Goal: Navigation & Orientation: Find specific page/section

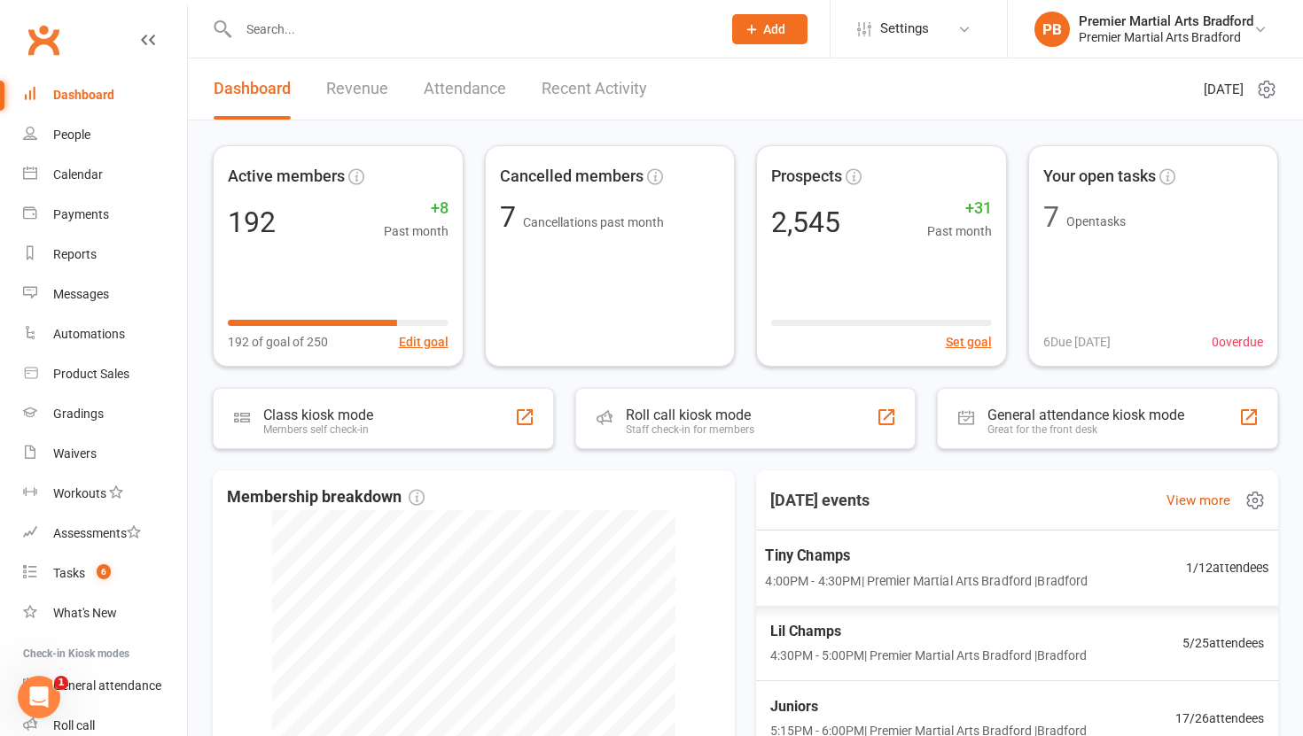
click at [970, 576] on span "4:00PM - 4:30PM | Premier Martial Arts Bradford | Bradford" at bounding box center [926, 581] width 323 height 20
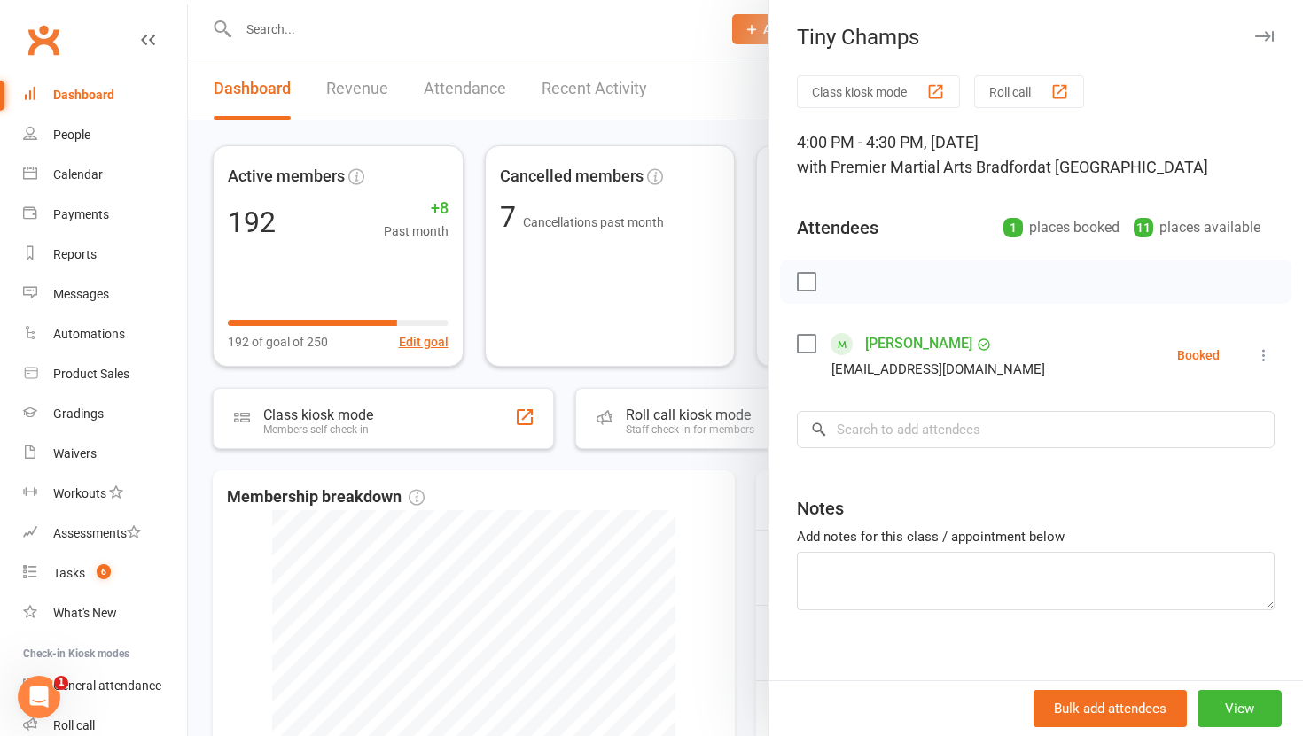
click at [669, 100] on div at bounding box center [745, 368] width 1115 height 736
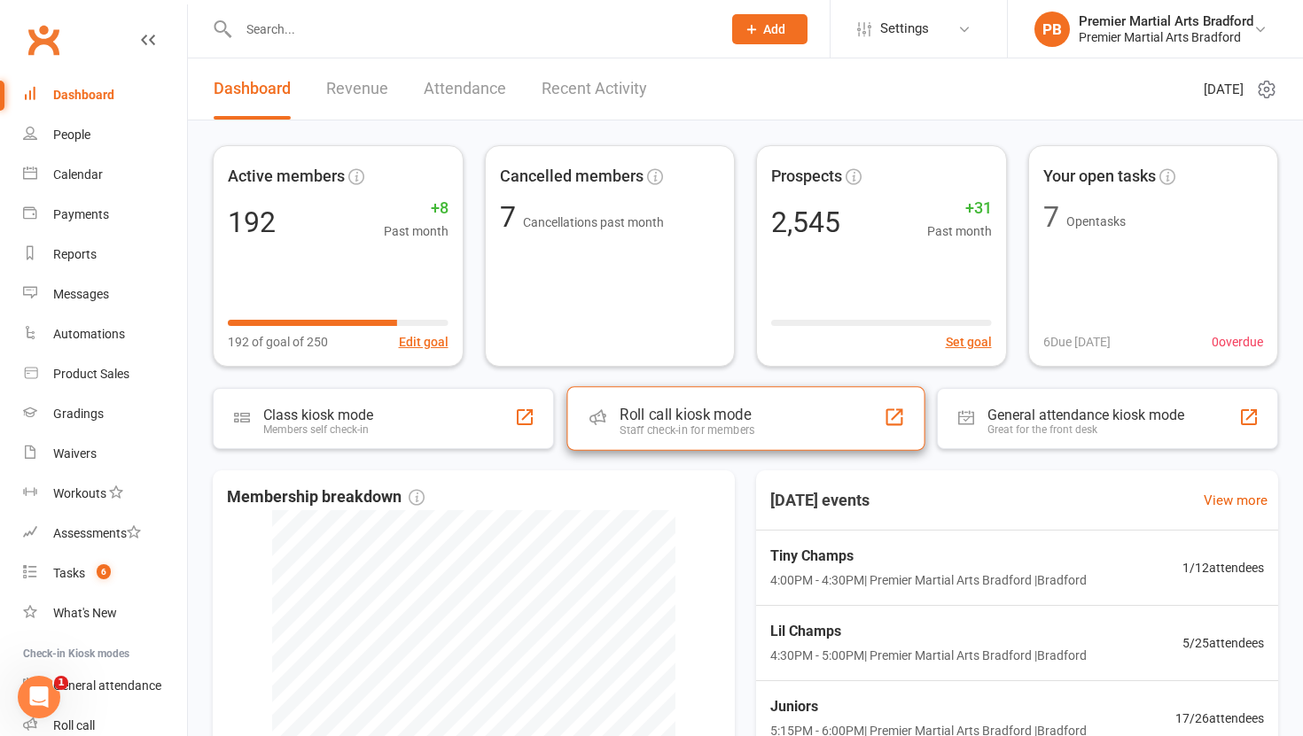
click at [760, 431] on div "Roll call kiosk mode Staff check-in for members" at bounding box center [745, 418] width 358 height 64
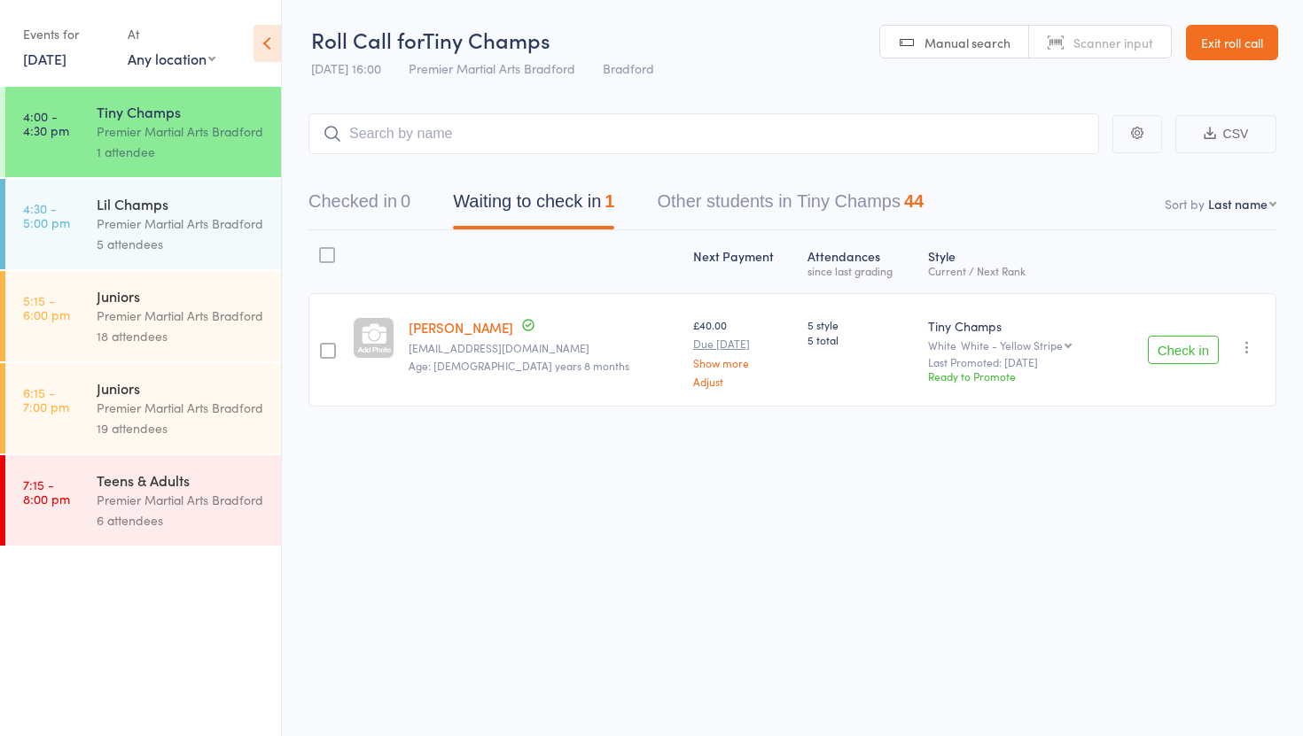
click at [1256, 36] on link "Exit roll call" at bounding box center [1232, 42] width 92 height 35
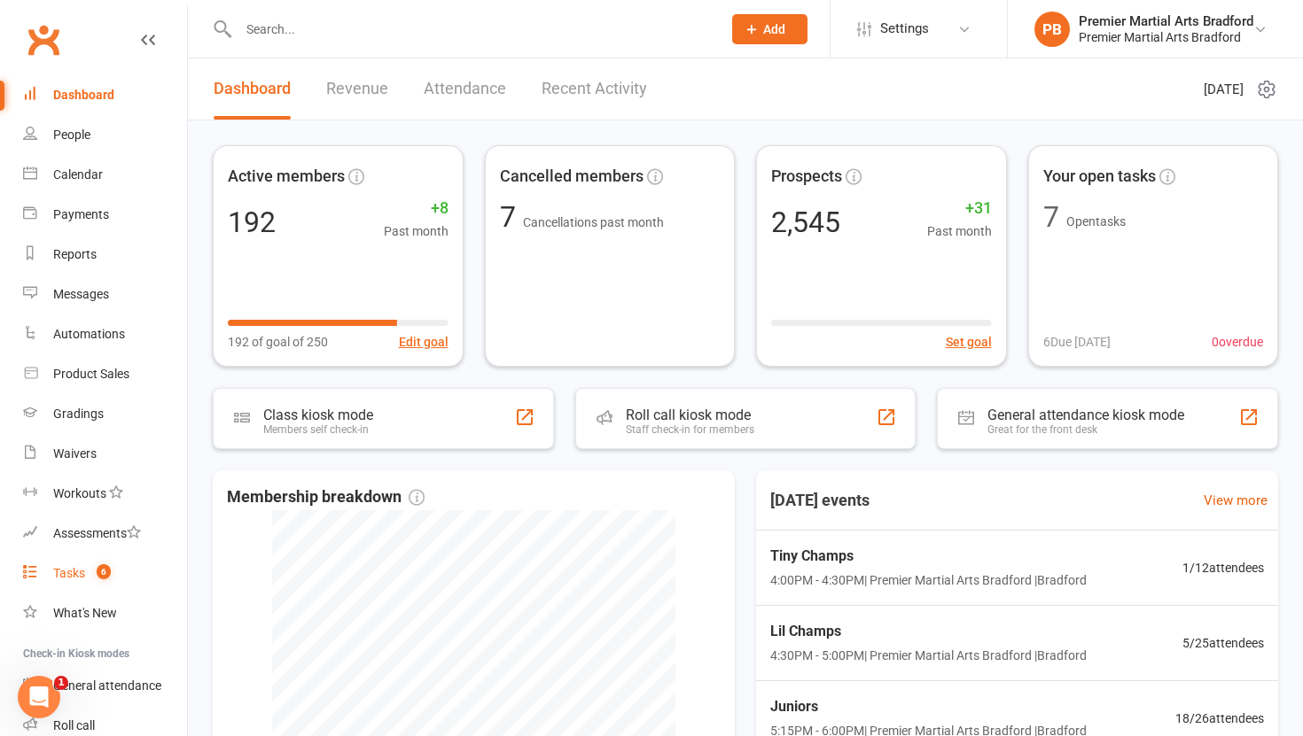
click at [60, 576] on div "Tasks" at bounding box center [69, 573] width 32 height 14
